Goal: Check status: Check status

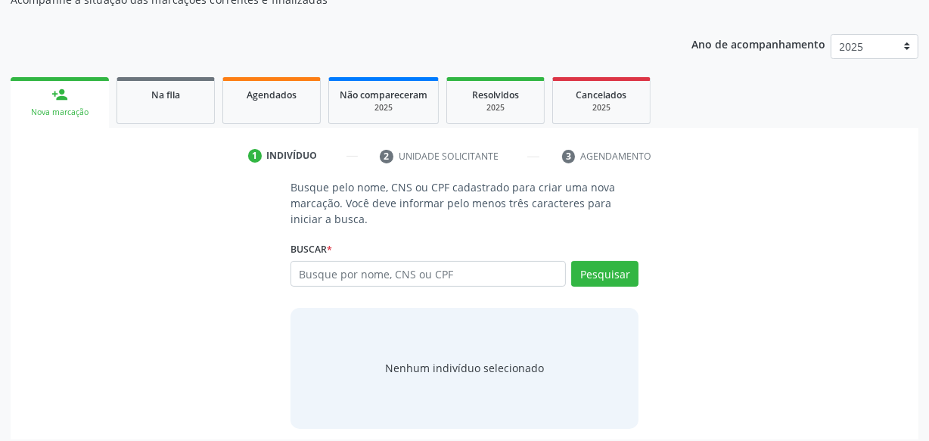
scroll to position [179, 0]
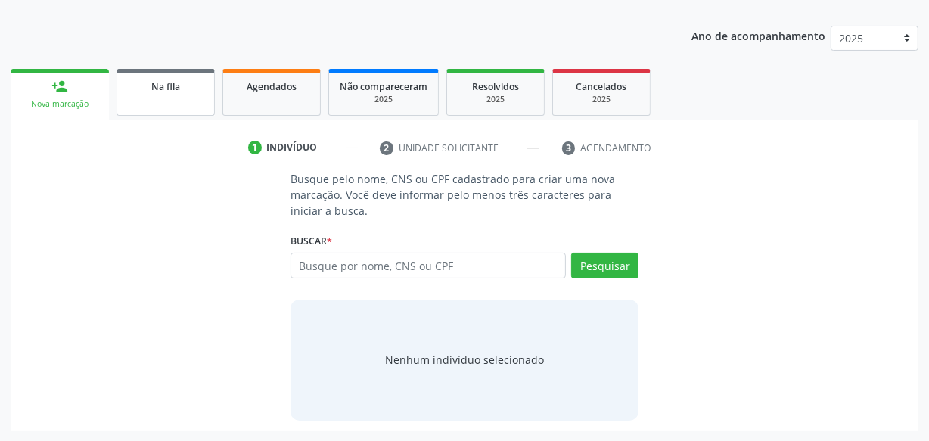
click at [204, 101] on link "Na fila" at bounding box center [165, 92] width 98 height 47
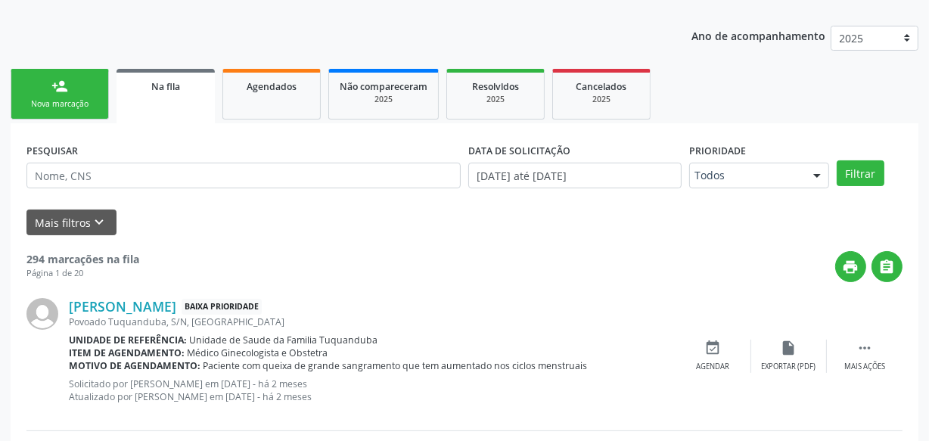
scroll to position [247, 0]
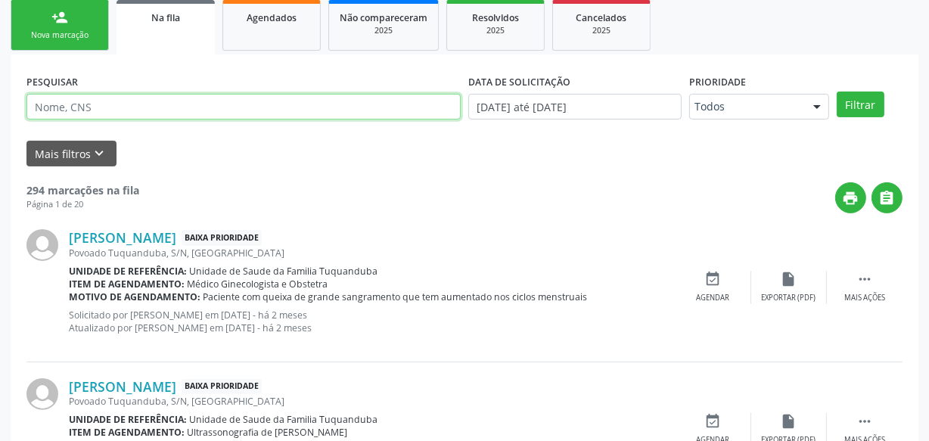
click at [227, 107] on input "text" at bounding box center [243, 107] width 434 height 26
type input "[PERSON_NAME]"
click at [837, 92] on button "Filtrar" at bounding box center [861, 105] width 48 height 26
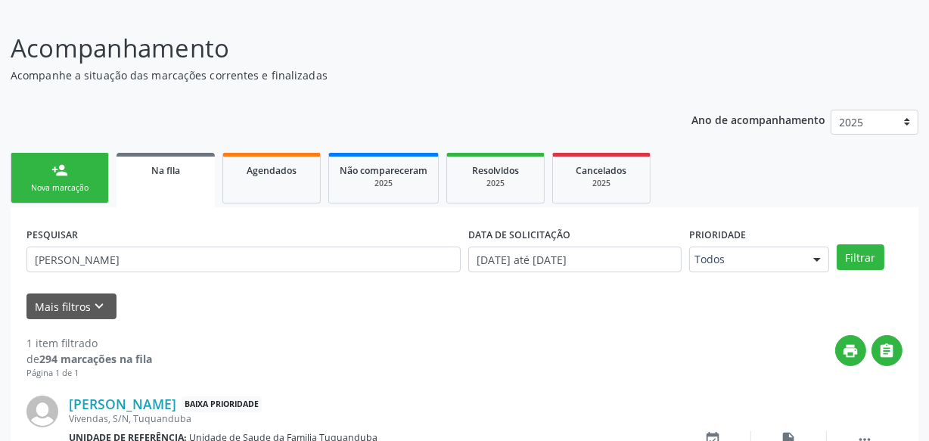
scroll to position [194, 0]
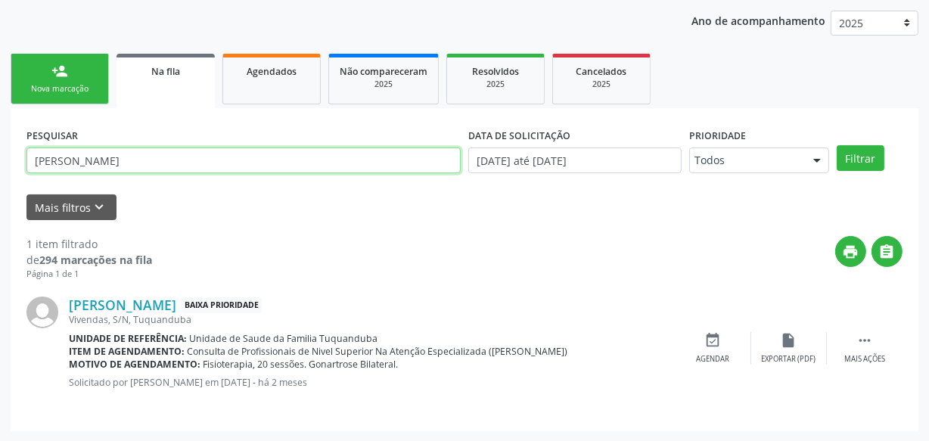
drag, startPoint x: 127, startPoint y: 157, endPoint x: 31, endPoint y: 160, distance: 96.1
click at [31, 160] on input "[PERSON_NAME]" at bounding box center [243, 161] width 434 height 26
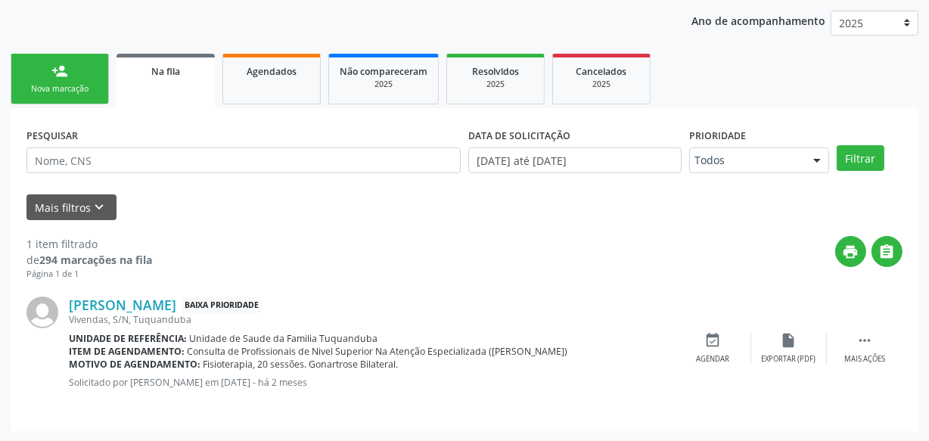
click at [19, 161] on div "PESQUISAR DATA DE SOLICITAÇÃO [DATE] até [DATE] Prioridade Todos Todos Baixa Pr…" at bounding box center [465, 269] width 908 height 323
click at [57, 79] on link "person_add Nova marcação" at bounding box center [60, 79] width 98 height 51
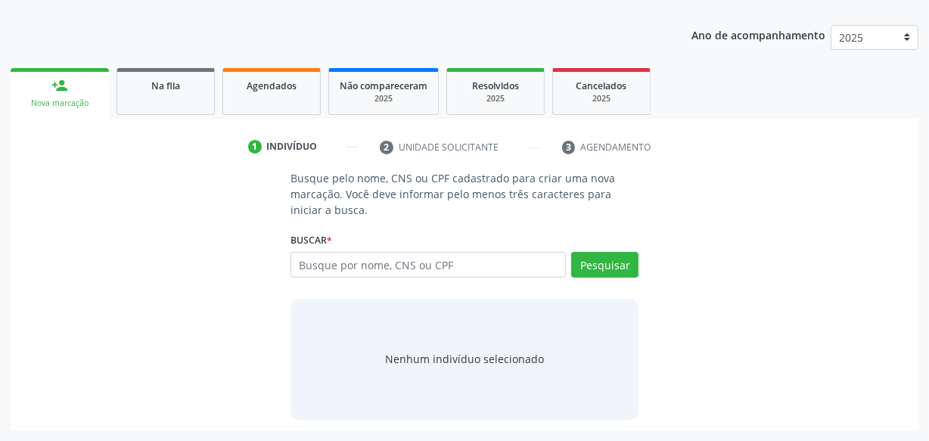
scroll to position [179, 0]
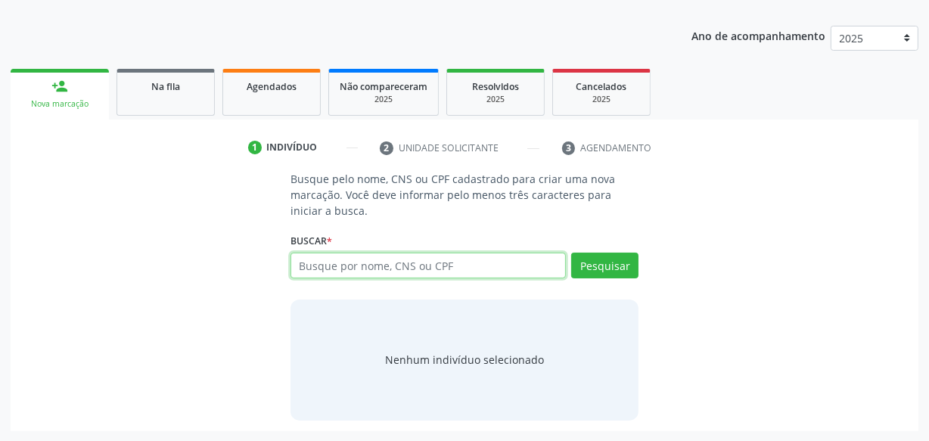
click at [365, 272] on input "text" at bounding box center [427, 266] width 275 height 26
type input "l"
click at [486, 83] on span "Resolvidos" at bounding box center [495, 86] width 47 height 13
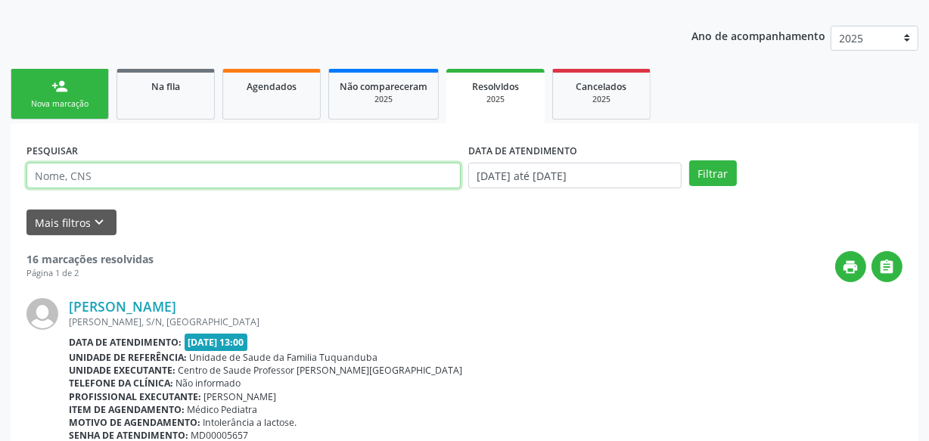
click at [282, 179] on input "text" at bounding box center [243, 176] width 434 height 26
type input "larissa"
click at [689, 160] on button "Filtrar" at bounding box center [713, 173] width 48 height 26
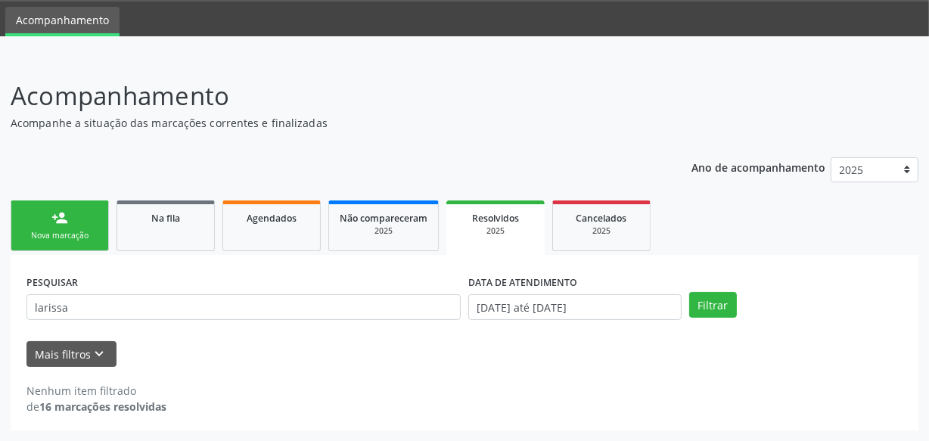
scroll to position [46, 0]
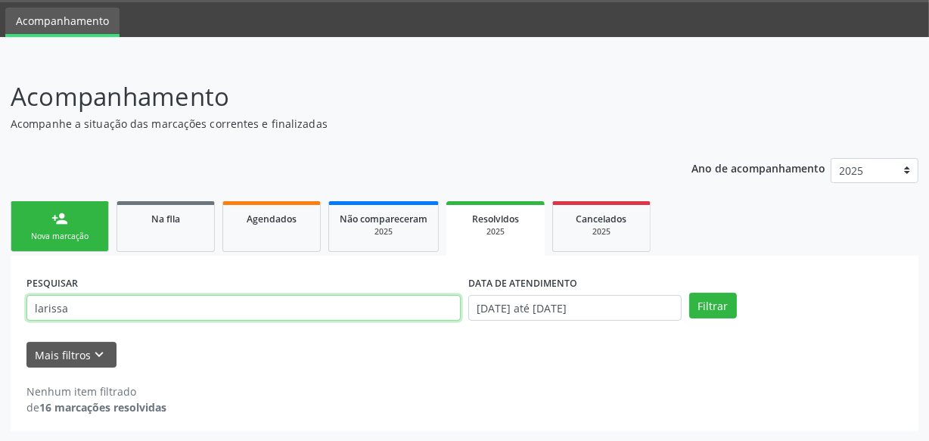
drag, startPoint x: 39, startPoint y: 306, endPoint x: 113, endPoint y: 315, distance: 75.5
click at [53, 307] on input "larissa" at bounding box center [243, 308] width 434 height 26
drag, startPoint x: 118, startPoint y: 315, endPoint x: 0, endPoint y: 297, distance: 119.4
click at [0, 299] on div "Acompanhamento Acompanhe a situação das marcações correntes e finalizadas Relat…" at bounding box center [464, 250] width 929 height 384
click at [689, 293] on button "Filtrar" at bounding box center [713, 306] width 48 height 26
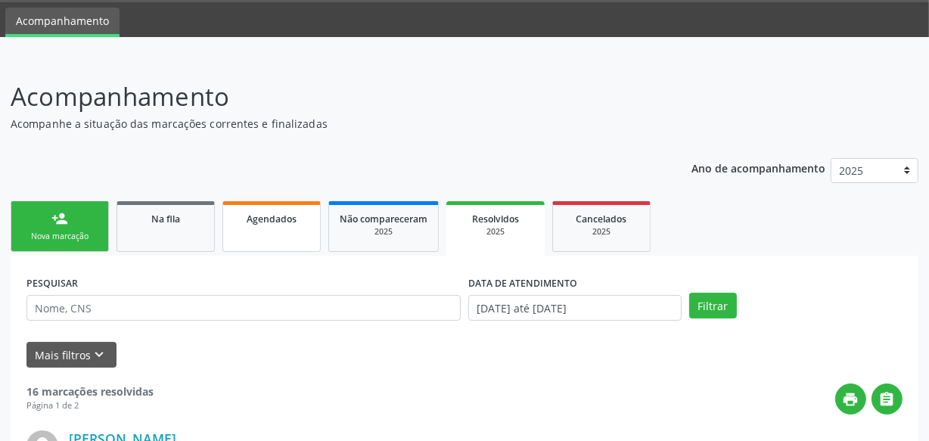
click at [231, 219] on link "Agendados" at bounding box center [271, 226] width 98 height 51
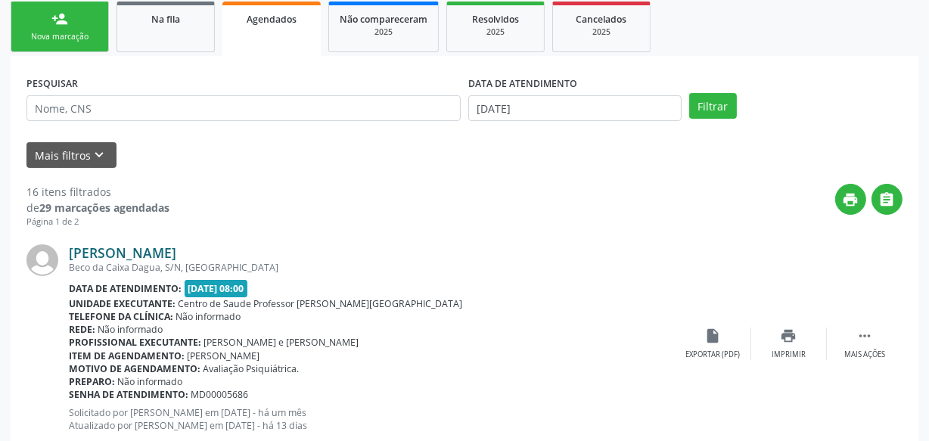
scroll to position [253, 0]
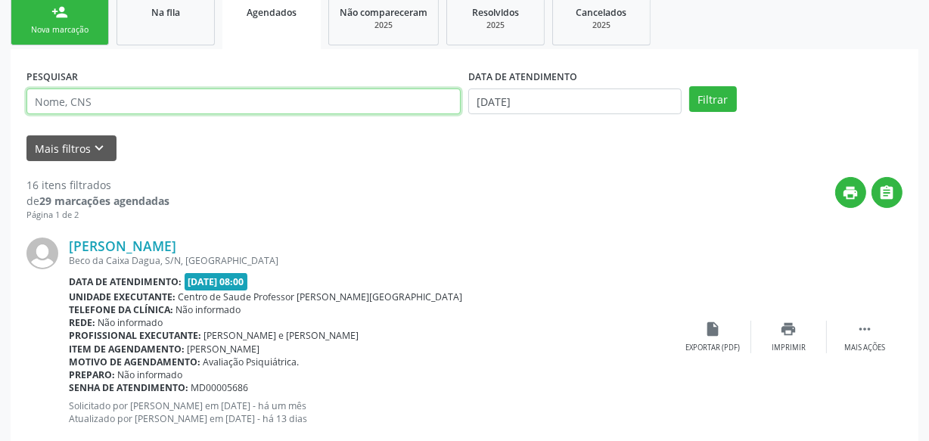
click at [210, 107] on input "text" at bounding box center [243, 102] width 434 height 26
type input "l"
type input "larissa"
click at [689, 86] on button "Filtrar" at bounding box center [713, 99] width 48 height 26
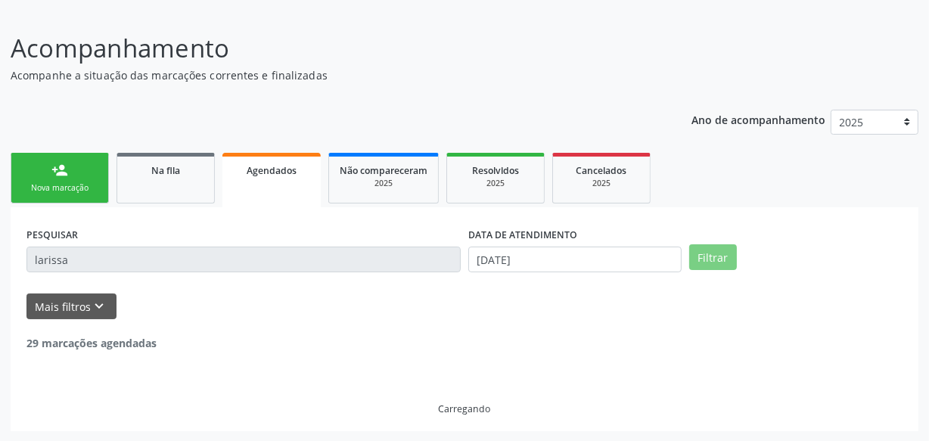
scroll to position [46, 0]
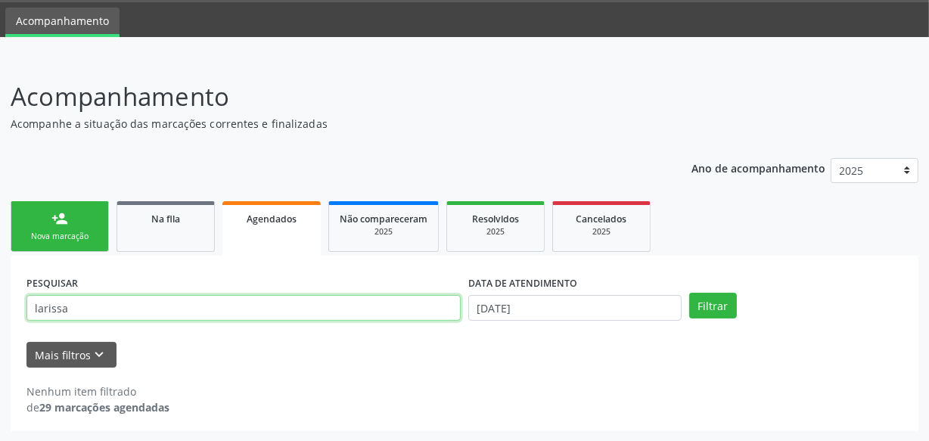
drag, startPoint x: 172, startPoint y: 301, endPoint x: 2, endPoint y: 315, distance: 171.5
click at [2, 315] on div "Acompanhamento Acompanhe a situação das marcações correntes e finalizadas Relat…" at bounding box center [464, 250] width 929 height 384
click at [689, 293] on button "Filtrar" at bounding box center [713, 306] width 48 height 26
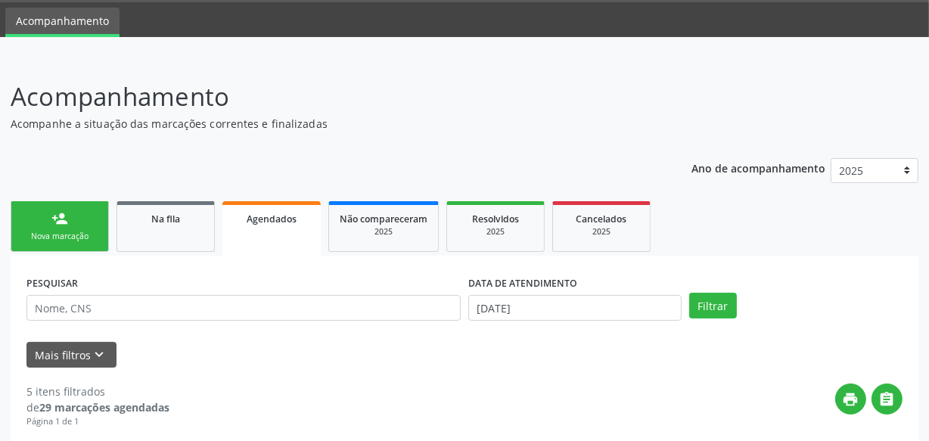
click at [48, 236] on div "Nova marcação" at bounding box center [60, 236] width 76 height 11
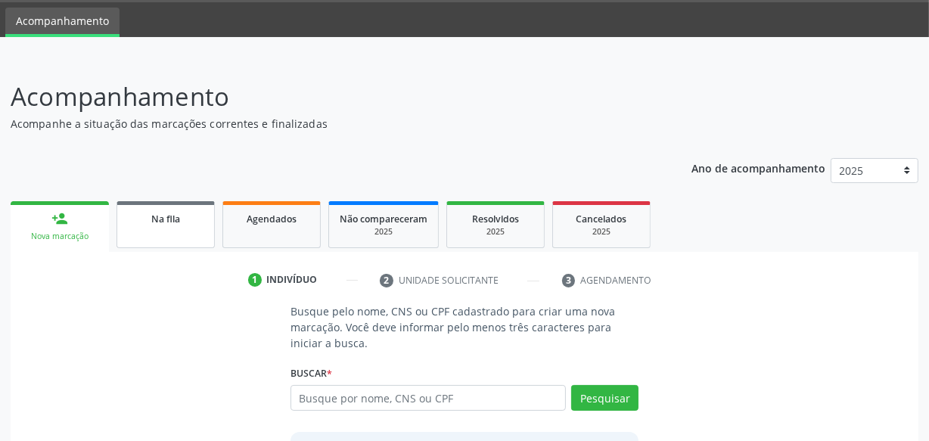
click at [181, 234] on link "Na fila" at bounding box center [165, 224] width 98 height 47
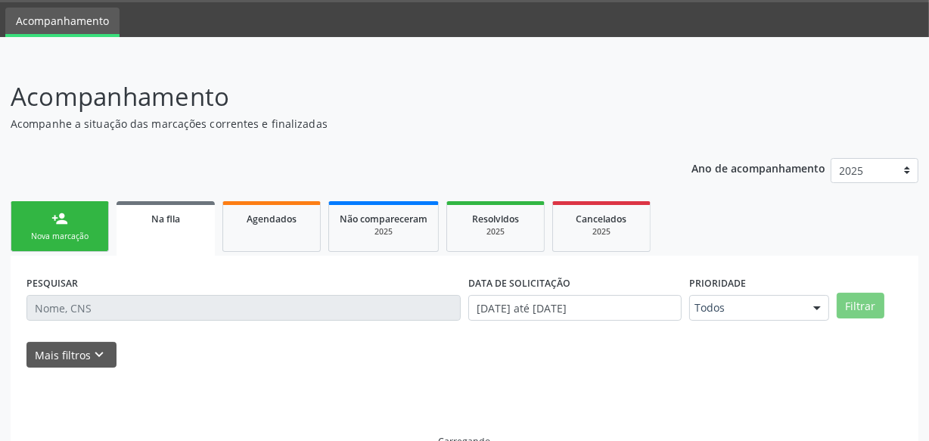
scroll to position [79, 0]
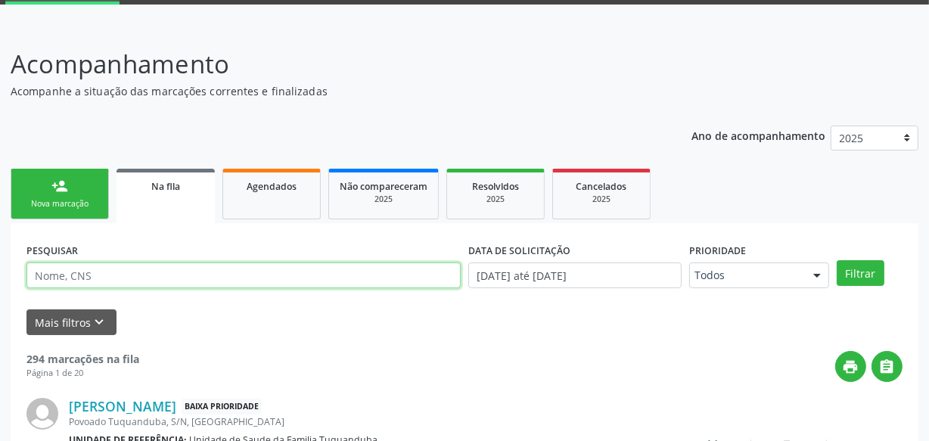
click at [168, 273] on input "text" at bounding box center [243, 275] width 434 height 26
type input "[PERSON_NAME]"
click at [837, 260] on button "Filtrar" at bounding box center [861, 273] width 48 height 26
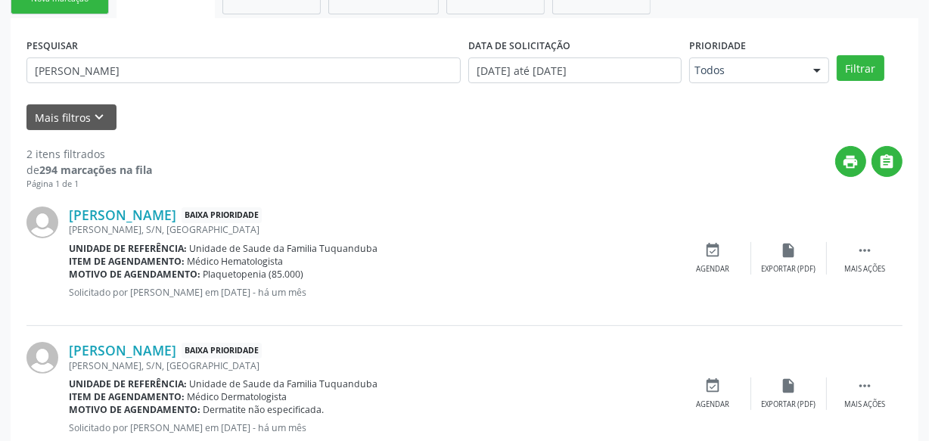
scroll to position [260, 0]
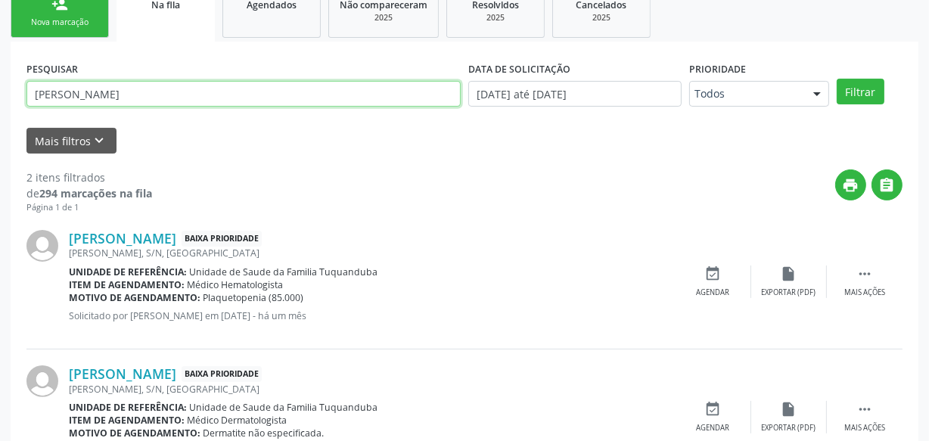
drag, startPoint x: 93, startPoint y: 98, endPoint x: 8, endPoint y: 98, distance: 84.7
click at [8, 98] on div "Acompanhamento Acompanhe a situação das marcações correntes e finalizadas Relat…" at bounding box center [464, 177] width 929 height 666
click at [837, 79] on button "Filtrar" at bounding box center [861, 92] width 48 height 26
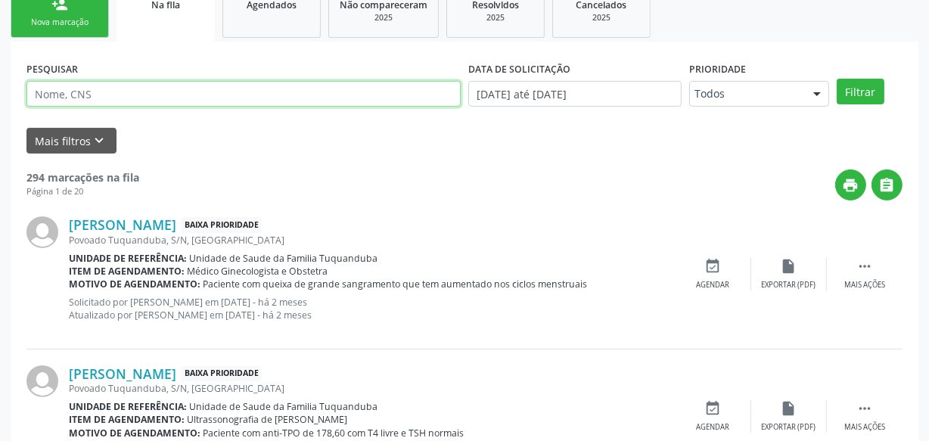
click at [181, 101] on input "text" at bounding box center [243, 94] width 434 height 26
type input "706703540994219"
click at [837, 79] on button "Filtrar" at bounding box center [861, 92] width 48 height 26
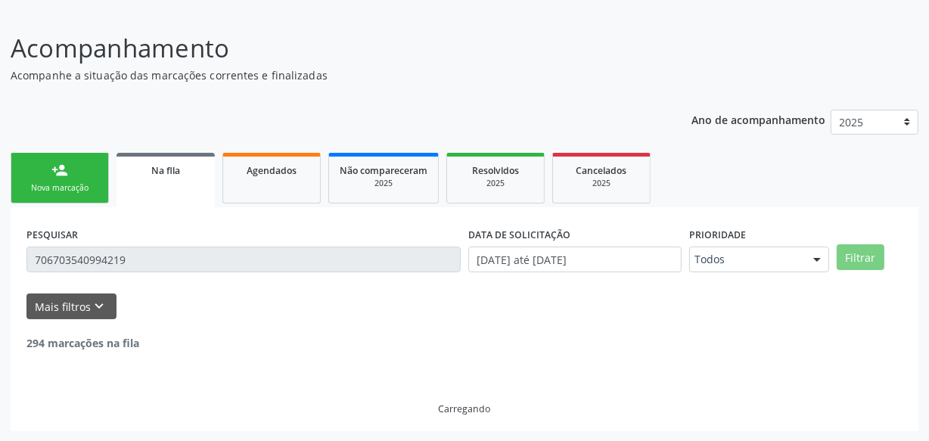
scroll to position [46, 0]
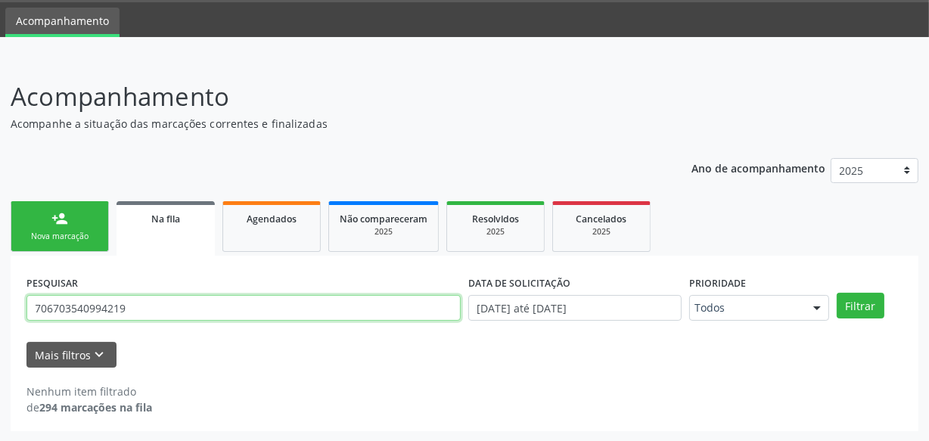
drag, startPoint x: 54, startPoint y: 305, endPoint x: 47, endPoint y: 313, distance: 11.2
click at [54, 306] on input "706703540994219" at bounding box center [243, 308] width 434 height 26
click at [78, 309] on input "706703540994219" at bounding box center [243, 308] width 434 height 26
click at [100, 311] on input "706703540994219" at bounding box center [243, 308] width 434 height 26
drag, startPoint x: 127, startPoint y: 311, endPoint x: 0, endPoint y: 306, distance: 127.2
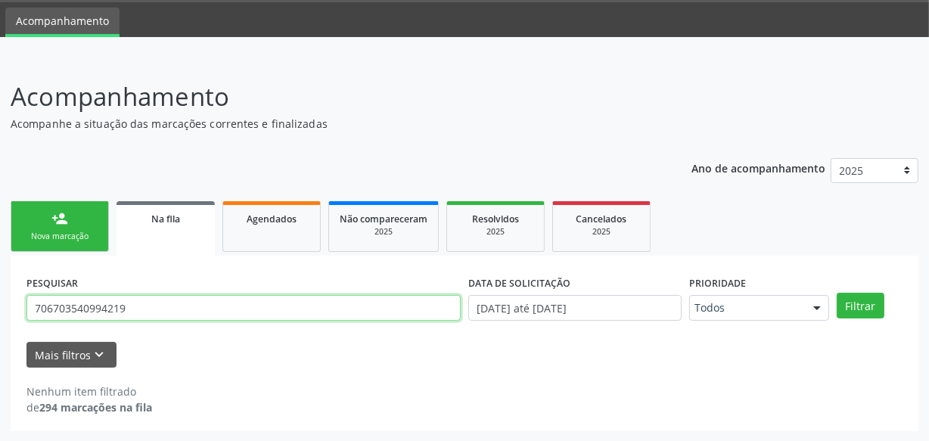
click at [0, 306] on div "Acompanhamento Acompanhe a situação das marcações correntes e finalizadas Relat…" at bounding box center [464, 250] width 929 height 384
click at [837, 293] on button "Filtrar" at bounding box center [861, 306] width 48 height 26
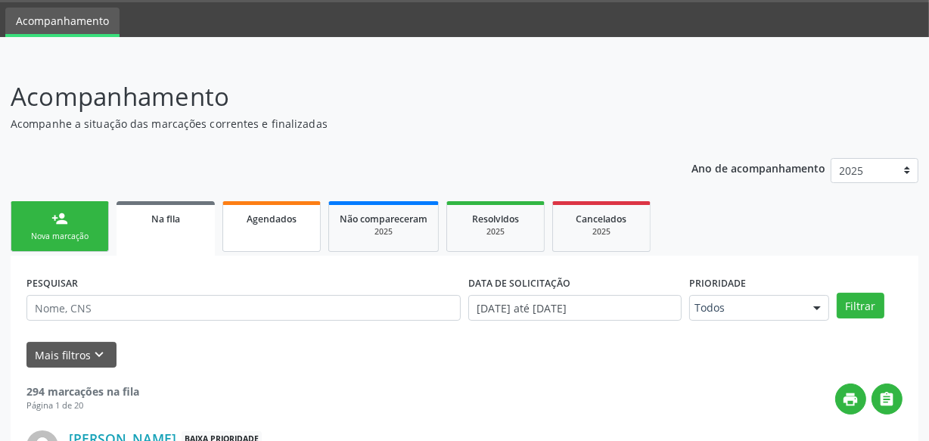
click at [255, 215] on span "Agendados" at bounding box center [272, 219] width 50 height 13
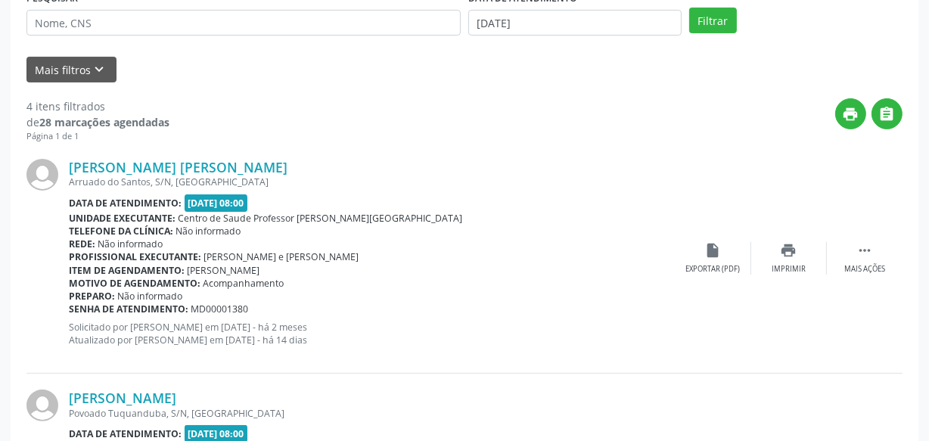
scroll to position [253, 0]
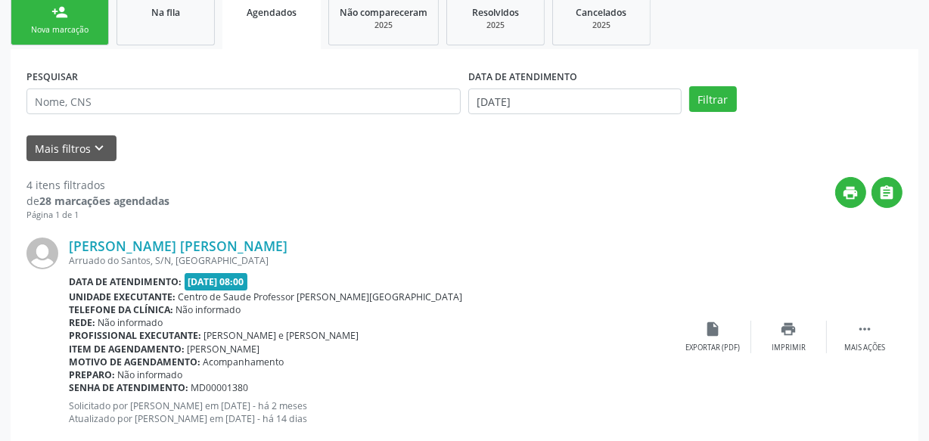
click at [582, 116] on div "DATA DE ATENDIMENTO [DATE]" at bounding box center [574, 94] width 221 height 59
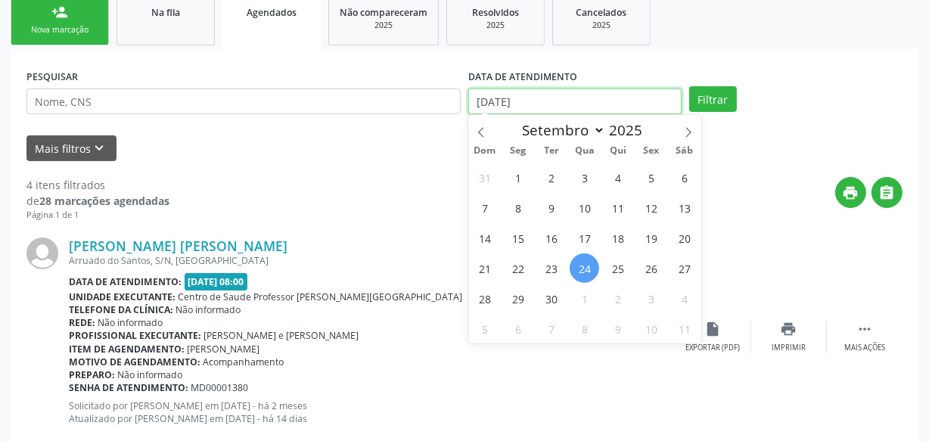
click at [582, 103] on input "[DATE]" at bounding box center [574, 102] width 213 height 26
click at [590, 262] on span "24" at bounding box center [585, 268] width 30 height 30
type input "[DATE]"
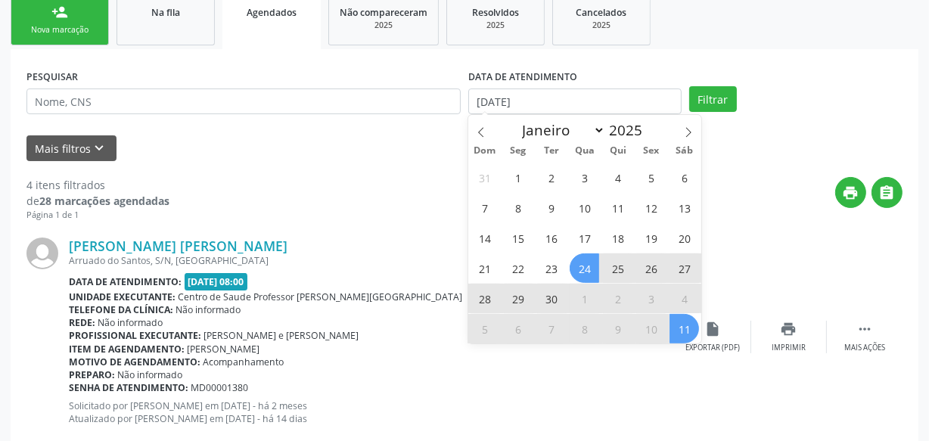
click at [673, 335] on span "11" at bounding box center [684, 329] width 30 height 30
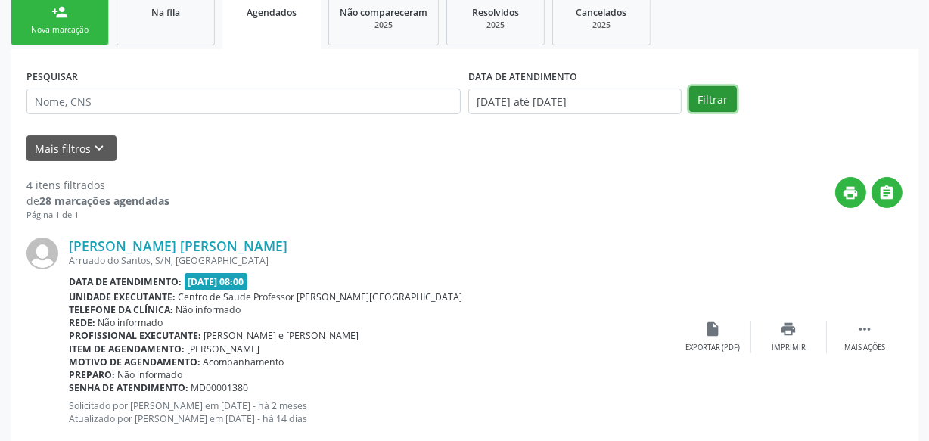
click at [704, 109] on button "Filtrar" at bounding box center [713, 99] width 48 height 26
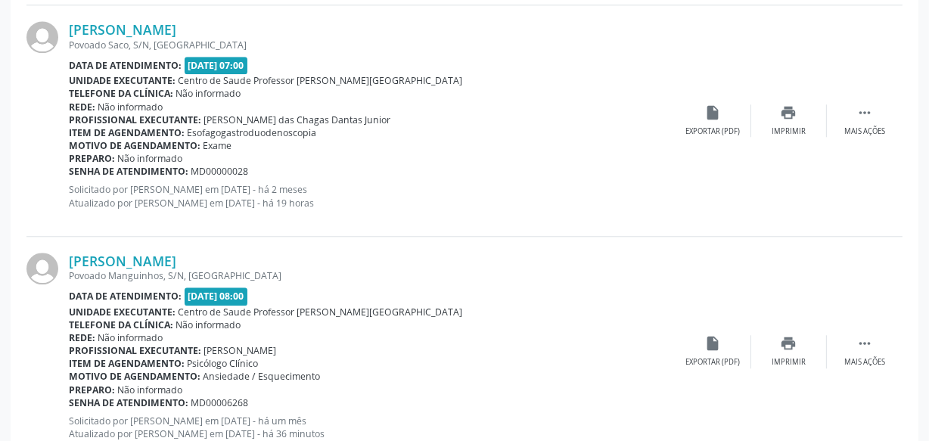
scroll to position [3520, 0]
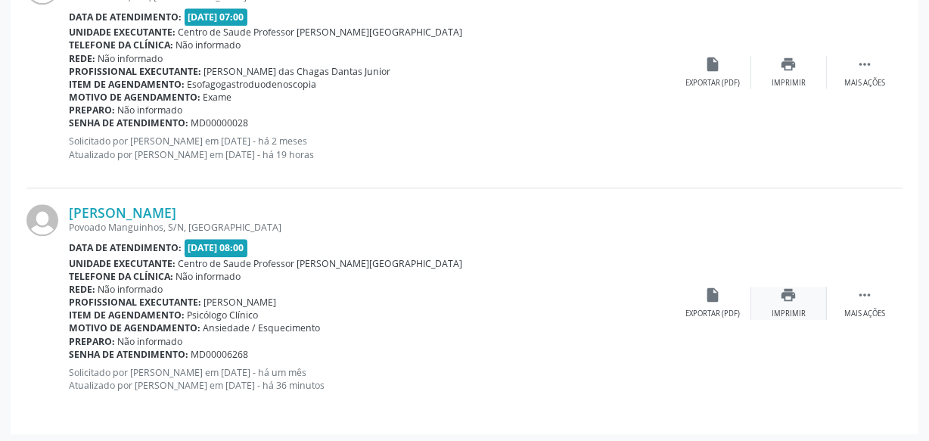
click at [765, 306] on div "print Imprimir" at bounding box center [789, 303] width 76 height 33
click at [476, 270] on div "Telefone da clínica: Não informado" at bounding box center [372, 276] width 607 height 13
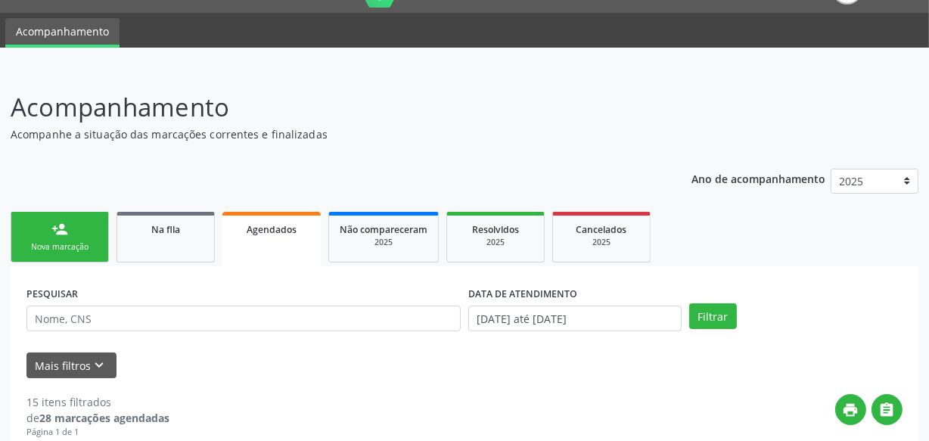
scroll to position [0, 0]
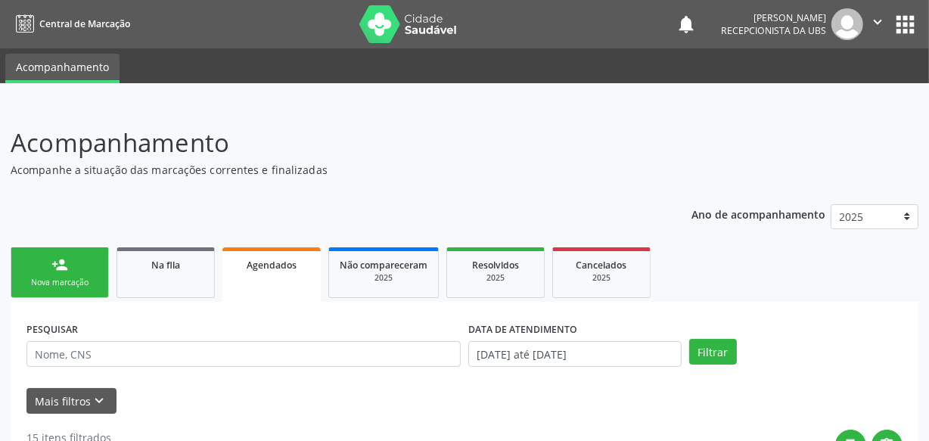
click at [64, 261] on div "person_add" at bounding box center [59, 264] width 17 height 17
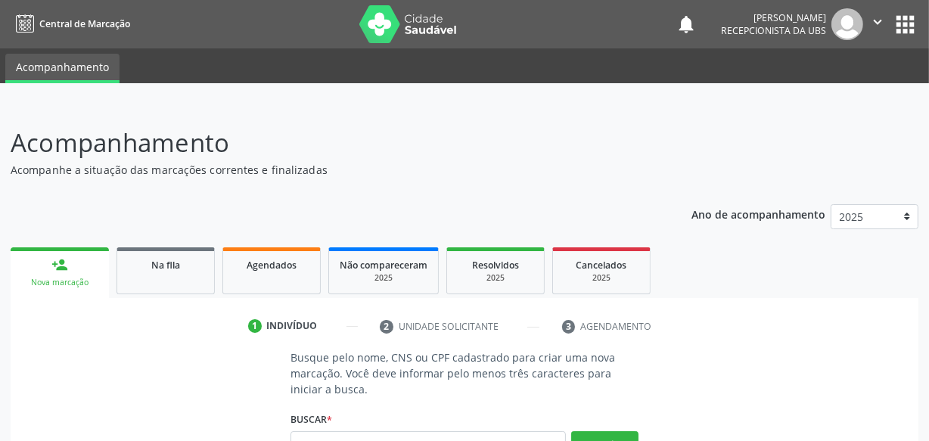
click at [880, 24] on icon "" at bounding box center [877, 22] width 17 height 17
click at [822, 98] on link "Sair" at bounding box center [839, 92] width 104 height 21
